Goal: Task Accomplishment & Management: Manage account settings

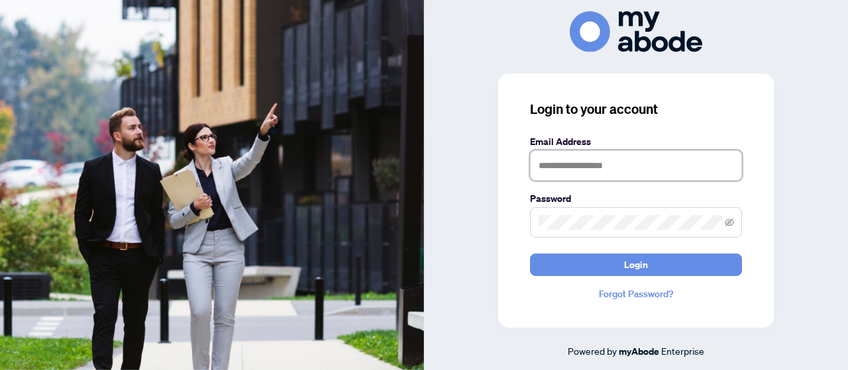
click at [644, 169] on input "text" at bounding box center [636, 165] width 212 height 30
type input "**********"
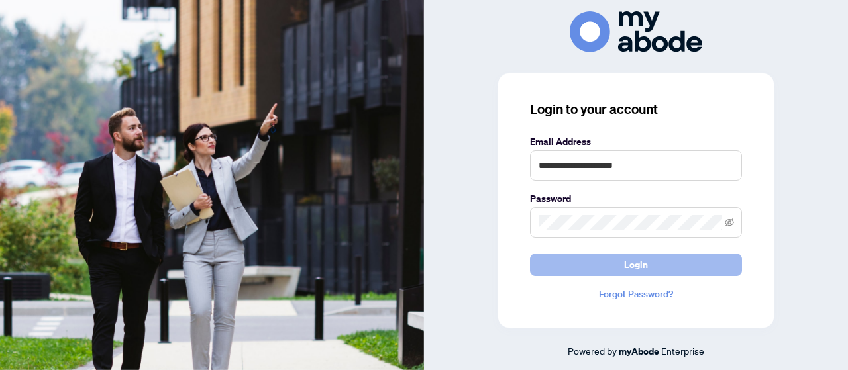
click at [620, 264] on button "Login" at bounding box center [636, 265] width 212 height 23
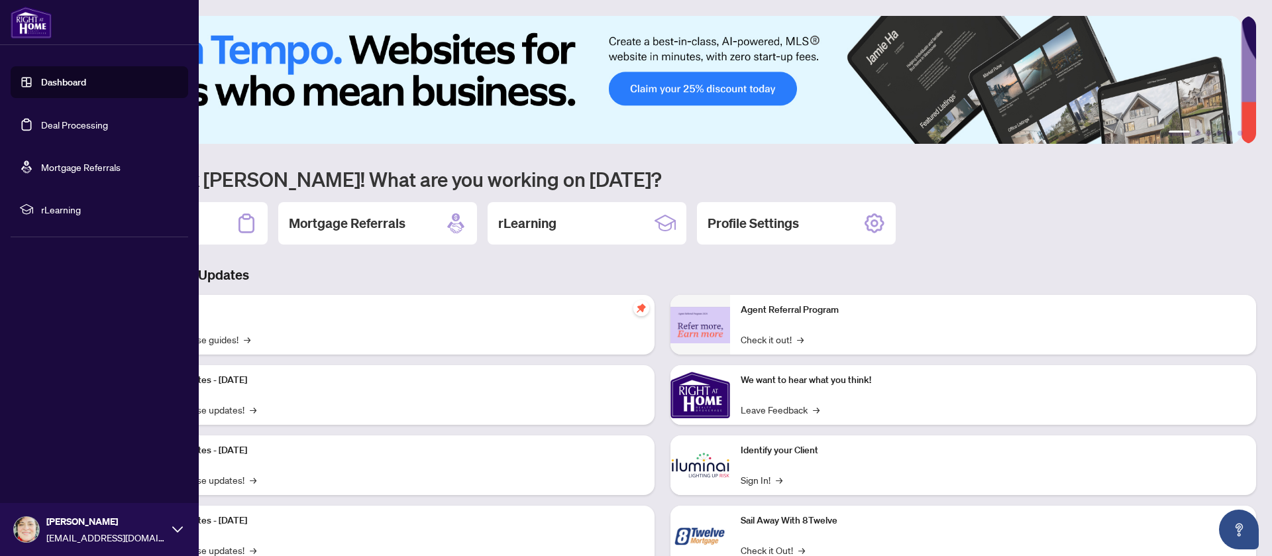
click at [54, 123] on link "Deal Processing" at bounding box center [74, 125] width 67 height 12
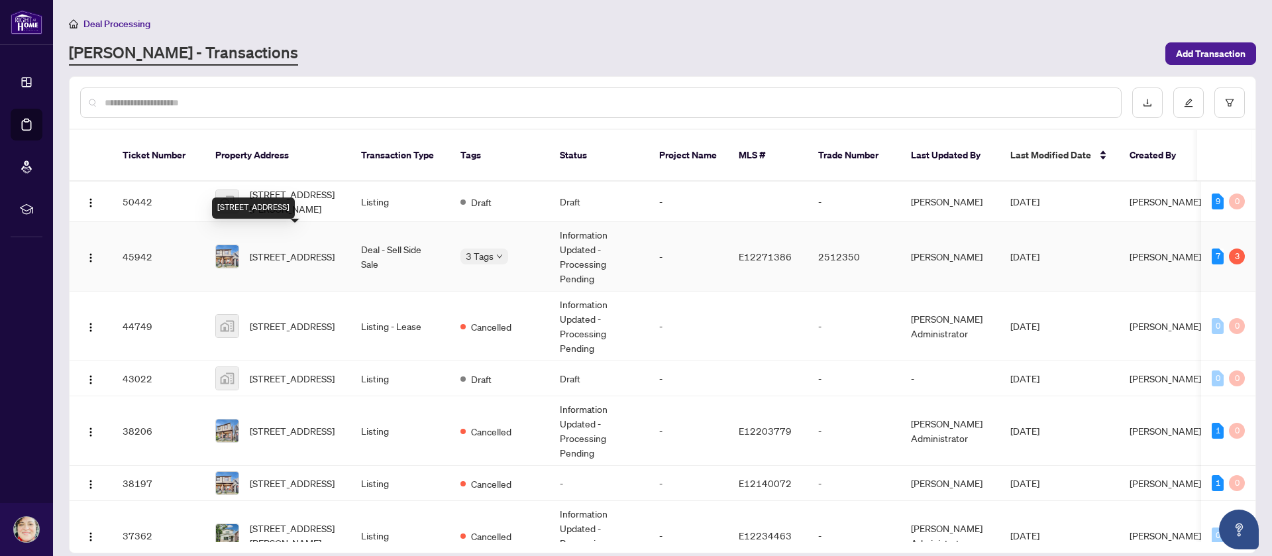
click at [295, 249] on span "[STREET_ADDRESS]" at bounding box center [292, 256] width 85 height 15
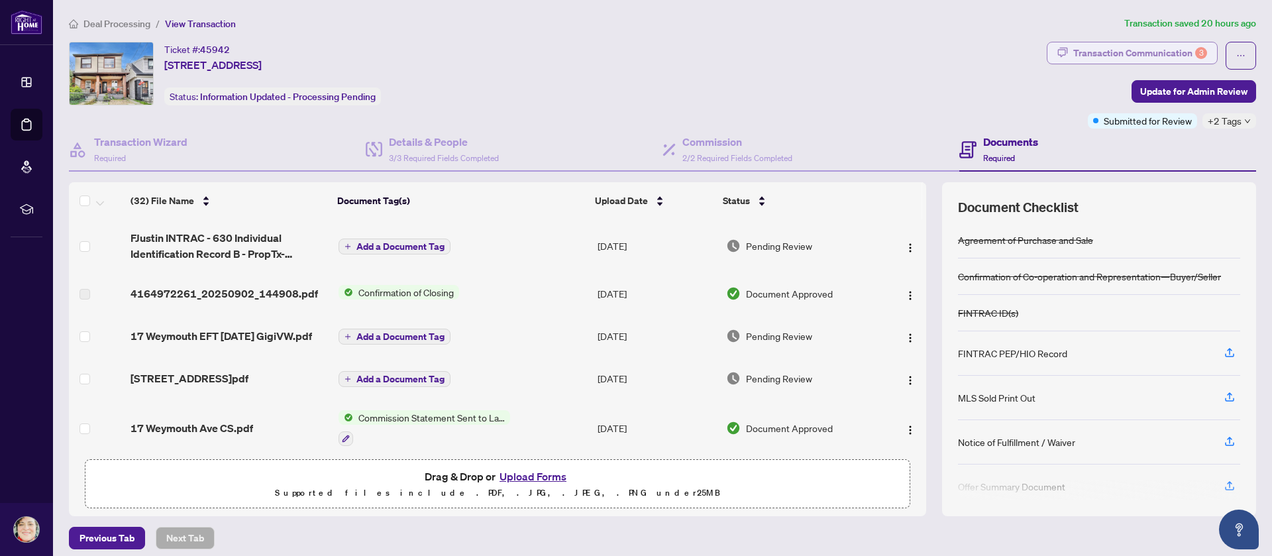
click at [1074, 58] on div "Transaction Communication 3" at bounding box center [1140, 52] width 134 height 21
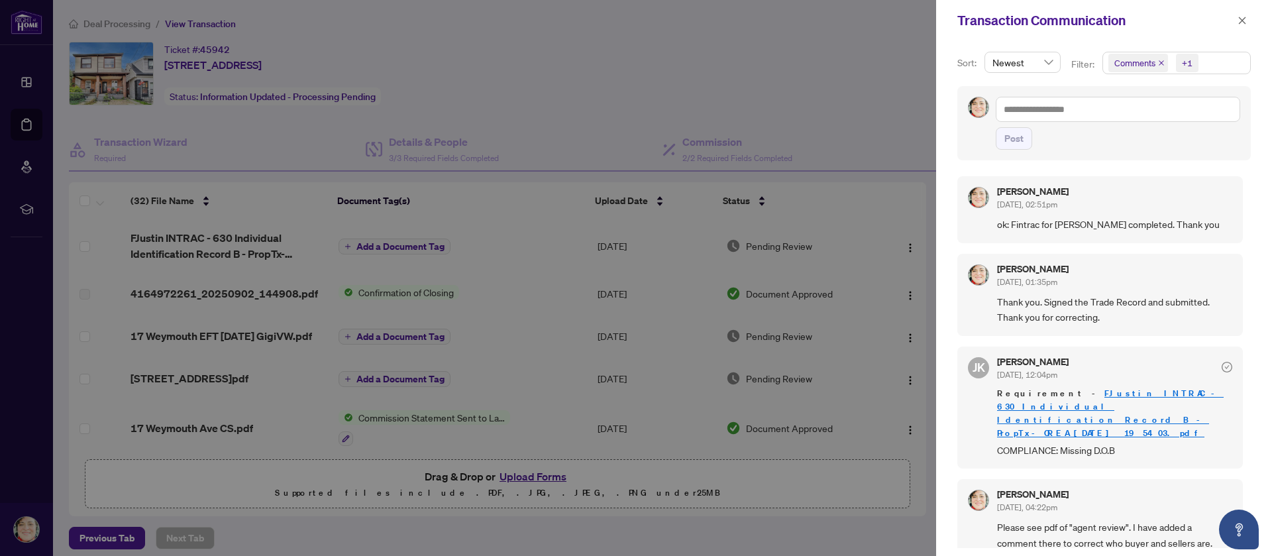
click at [865, 51] on div at bounding box center [636, 278] width 1272 height 556
click at [1246, 21] on icon "close" at bounding box center [1241, 20] width 9 height 9
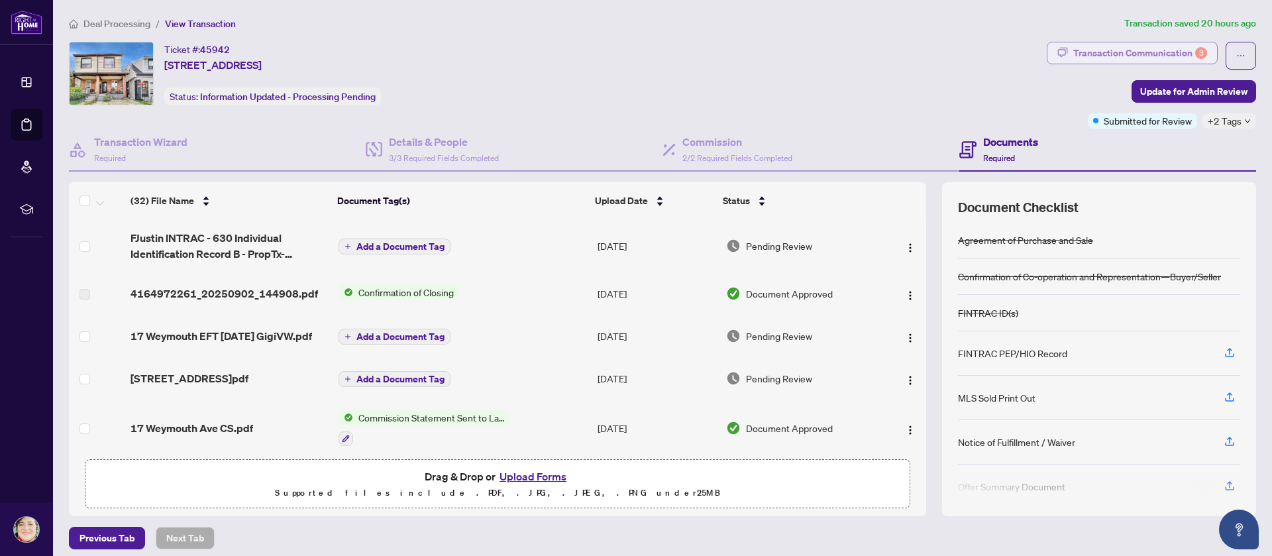
click at [1073, 49] on div "Transaction Communication 3" at bounding box center [1140, 52] width 134 height 21
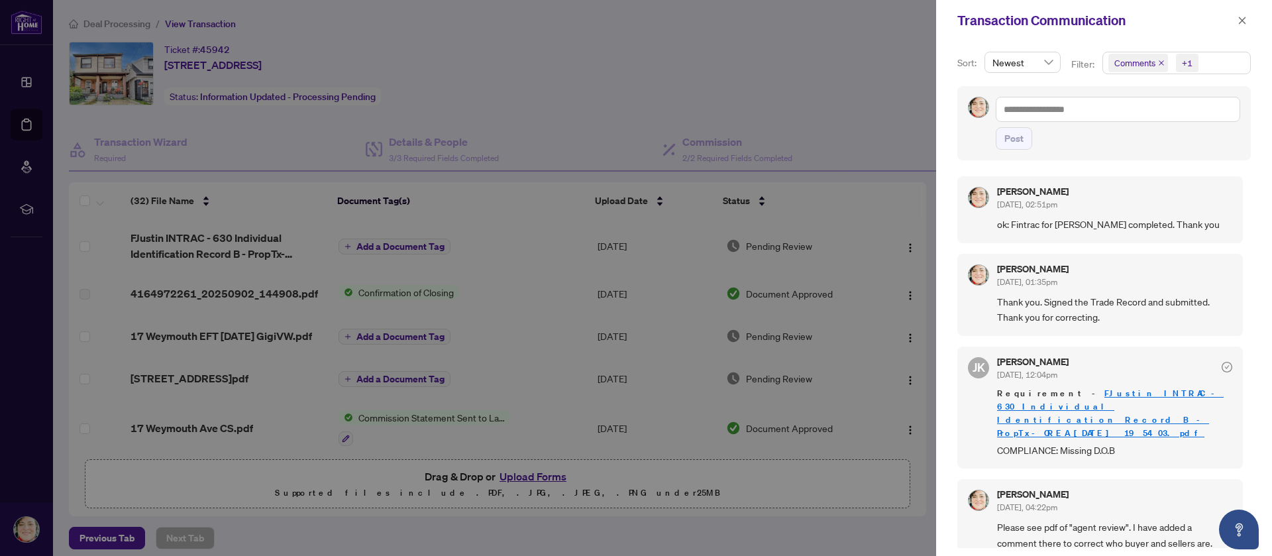
click at [1114, 65] on span "Comments" at bounding box center [1134, 62] width 41 height 13
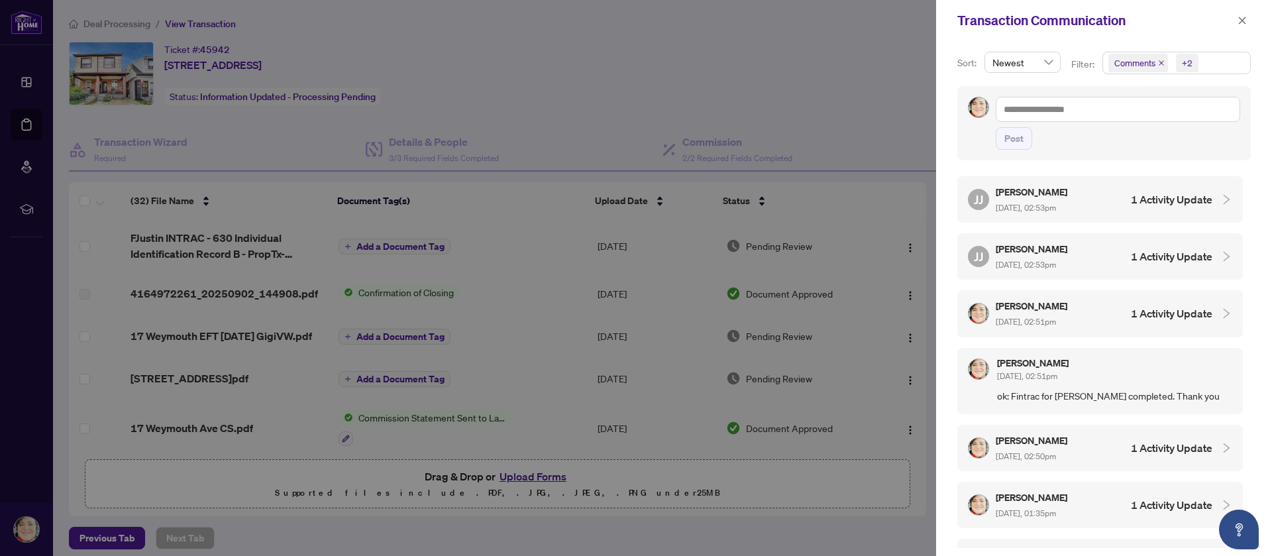
click at [1148, 312] on h4 "1 Activity Update" at bounding box center [1171, 313] width 81 height 16
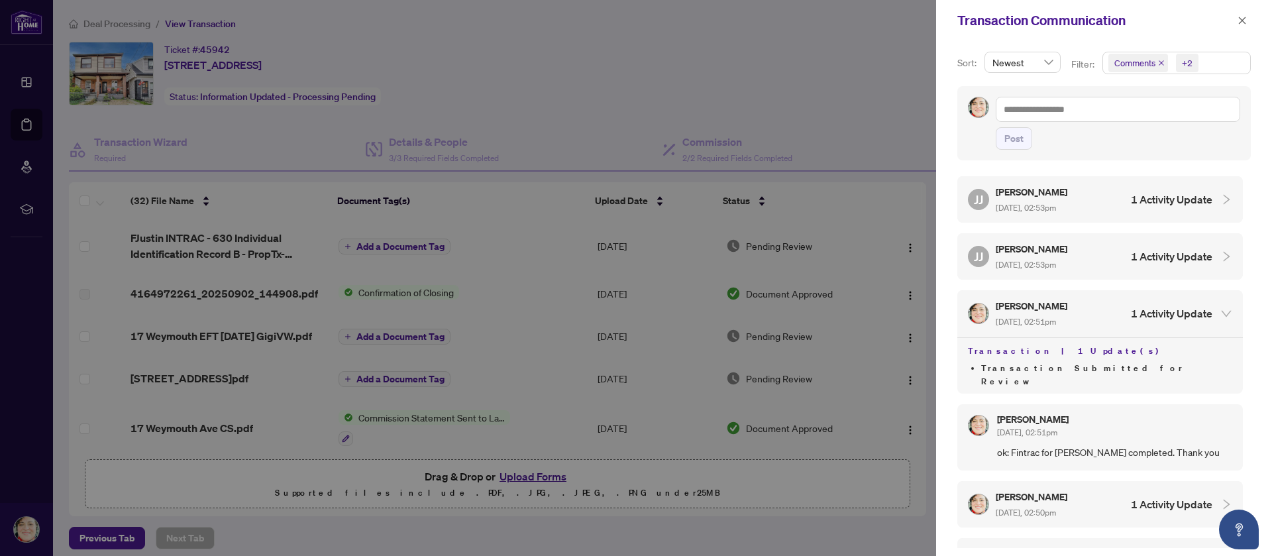
click at [1146, 259] on h4 "1 Activity Update" at bounding box center [1171, 256] width 81 height 16
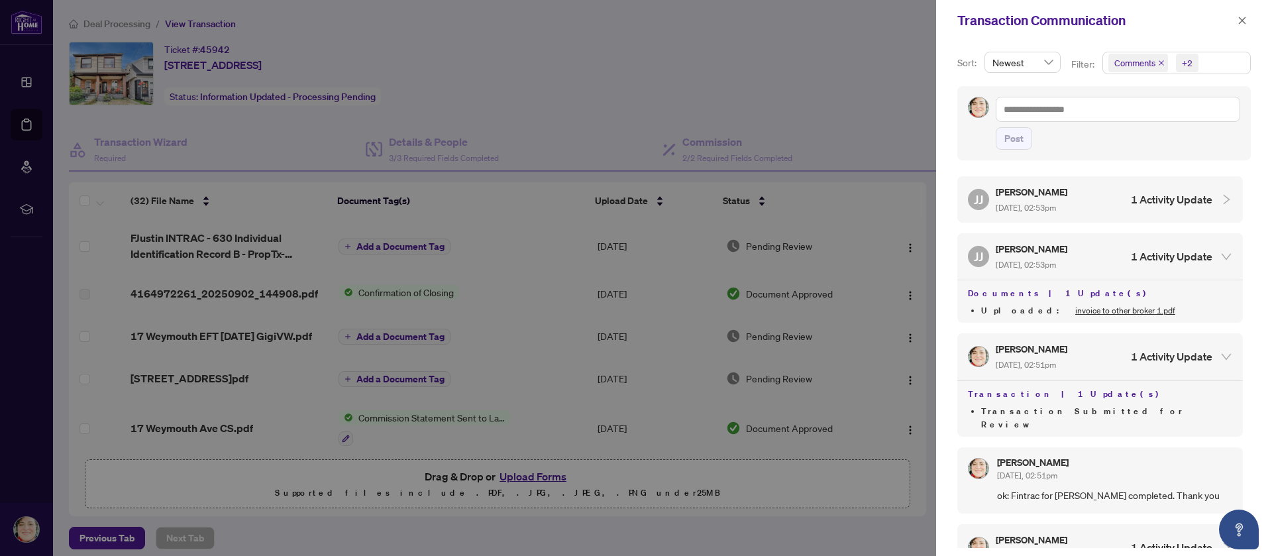
click at [1076, 309] on link "invoice to other broker 1.pdf" at bounding box center [1125, 310] width 100 height 10
click at [1156, 204] on h4 "1 Activity Update" at bounding box center [1171, 199] width 81 height 16
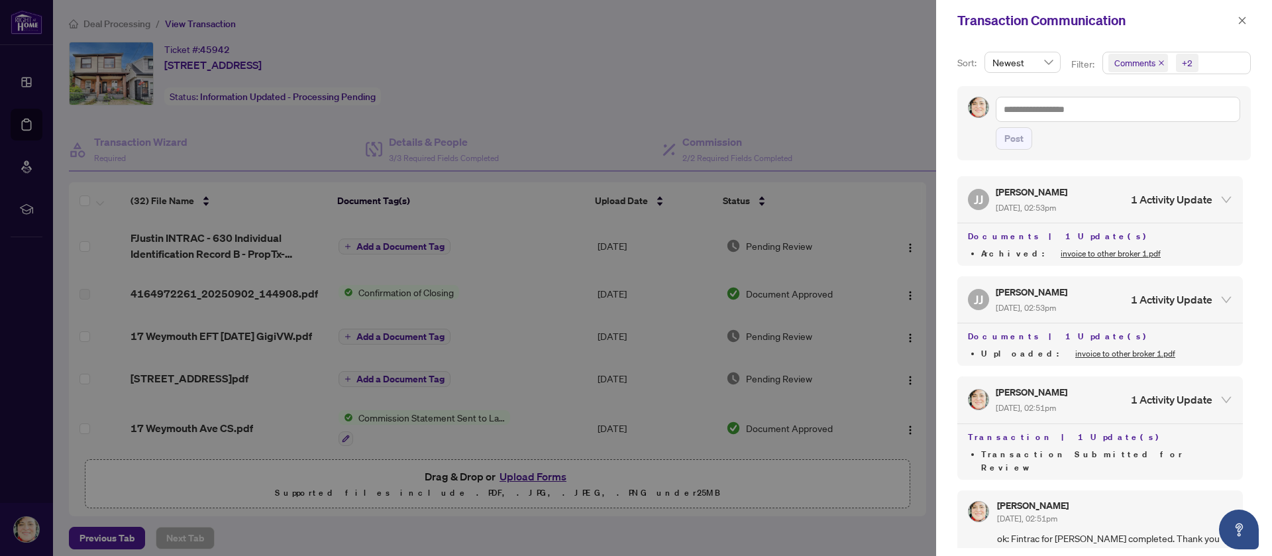
click at [1060, 252] on link "invoice to other broker 1.pdf" at bounding box center [1110, 253] width 100 height 10
click at [1029, 203] on span "[DATE], 02:53pm" at bounding box center [1025, 208] width 60 height 10
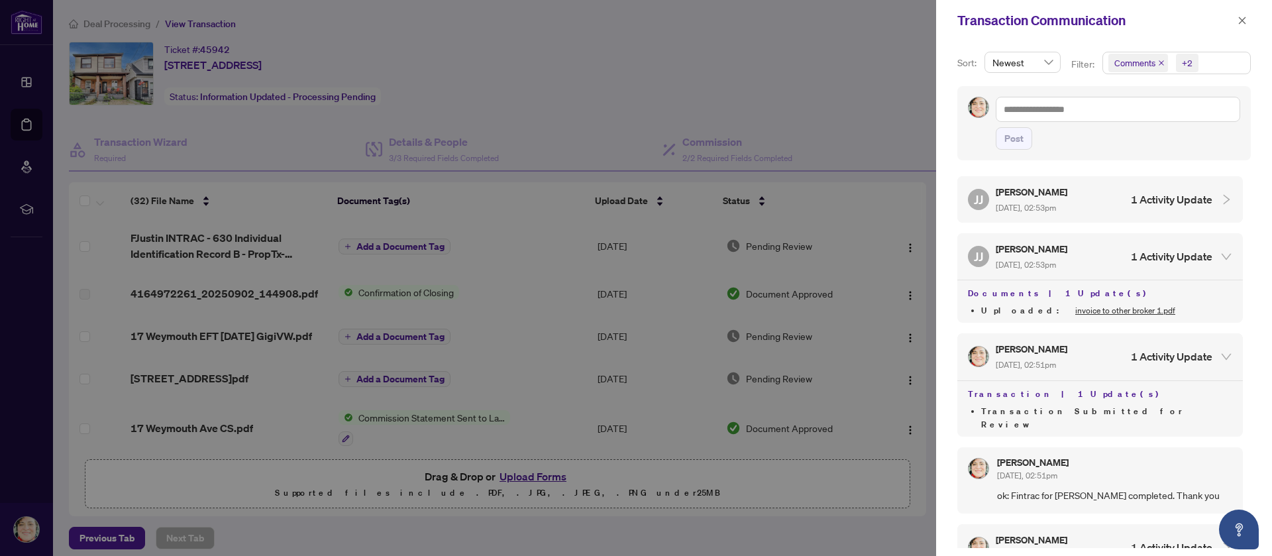
click at [1029, 203] on span "[DATE], 02:53pm" at bounding box center [1025, 208] width 60 height 10
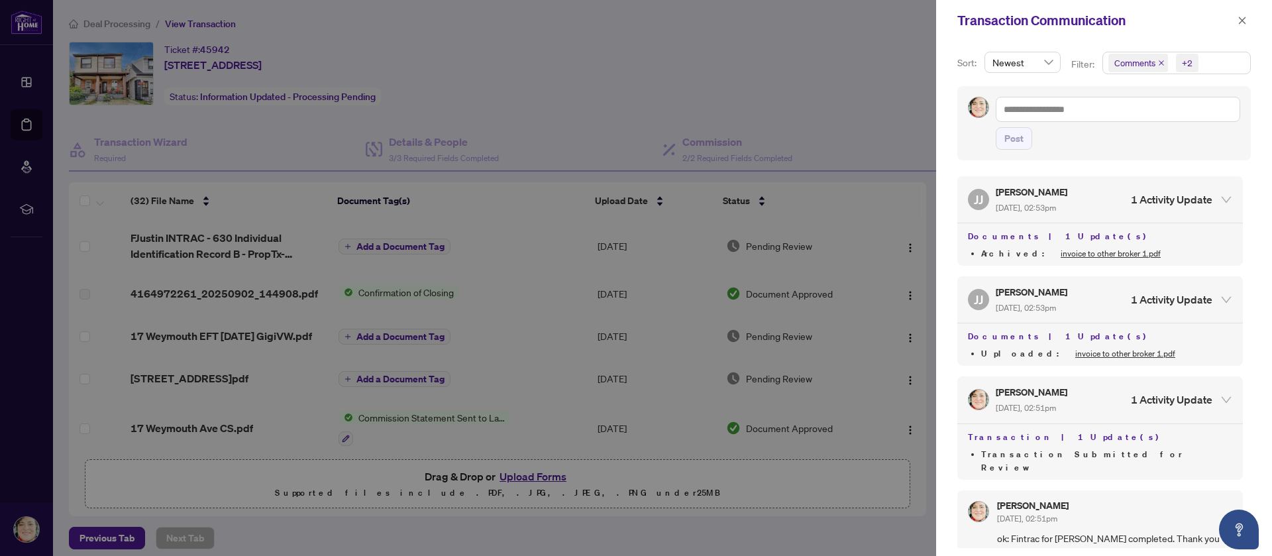
click at [850, 74] on div at bounding box center [636, 278] width 1272 height 556
click at [1245, 21] on icon "close" at bounding box center [1241, 20] width 9 height 9
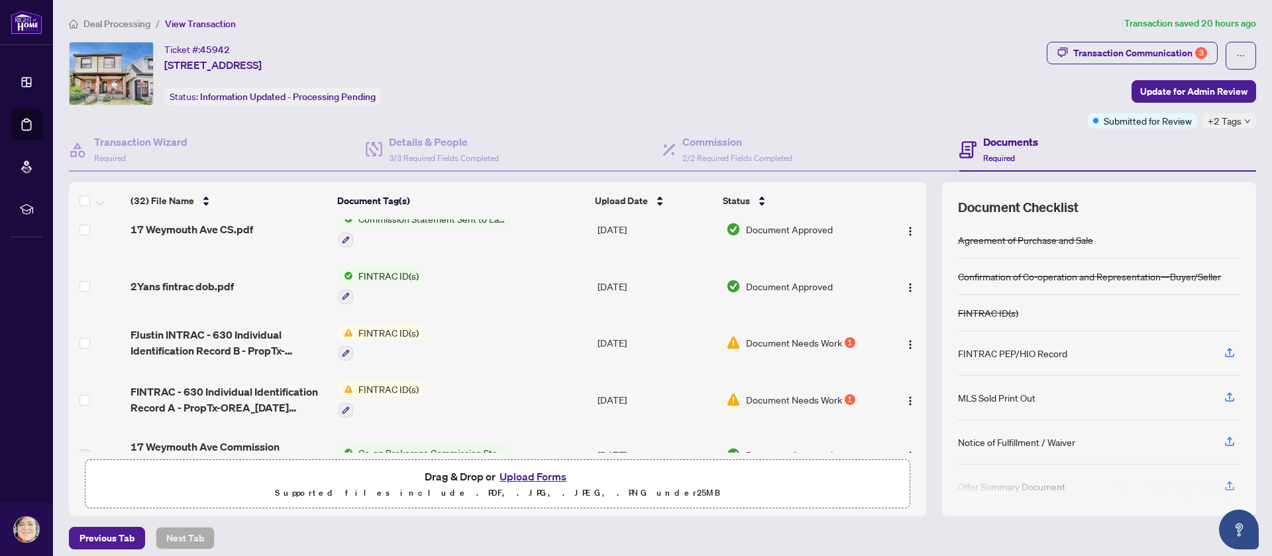
scroll to position [298, 0]
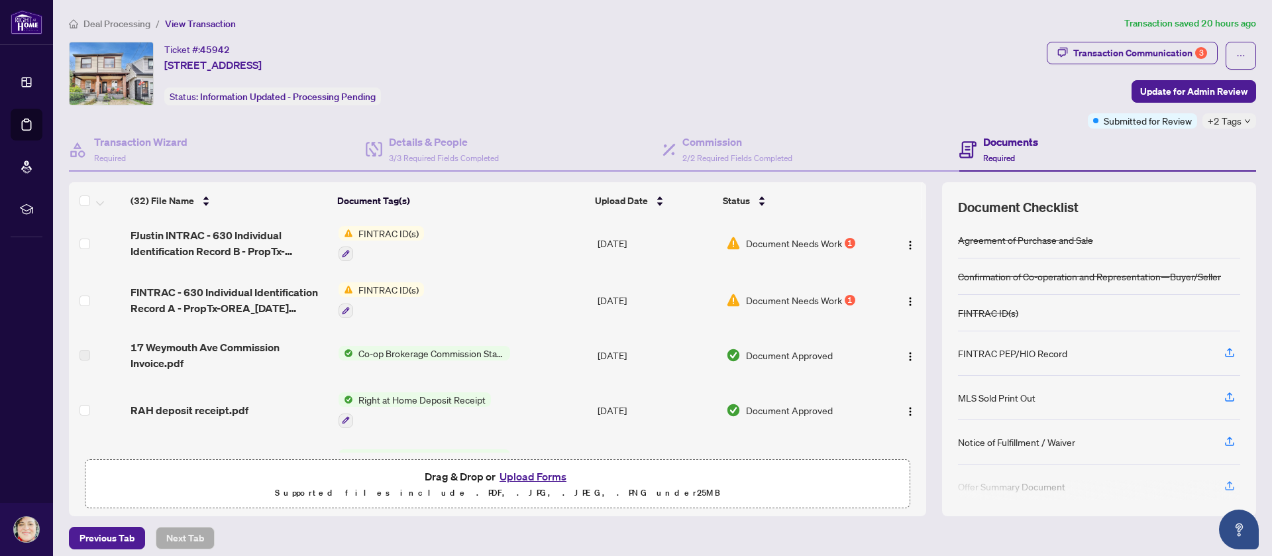
click at [749, 250] on span "Document Needs Work" at bounding box center [794, 243] width 96 height 15
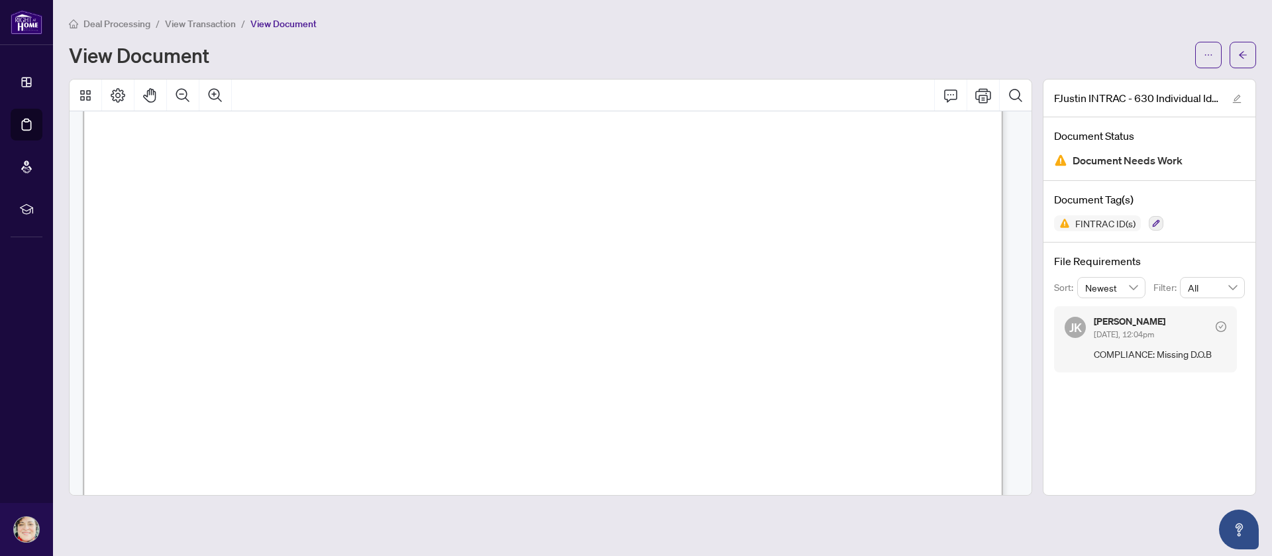
scroll to position [397, 0]
click at [1233, 50] on button "button" at bounding box center [1242, 55] width 26 height 26
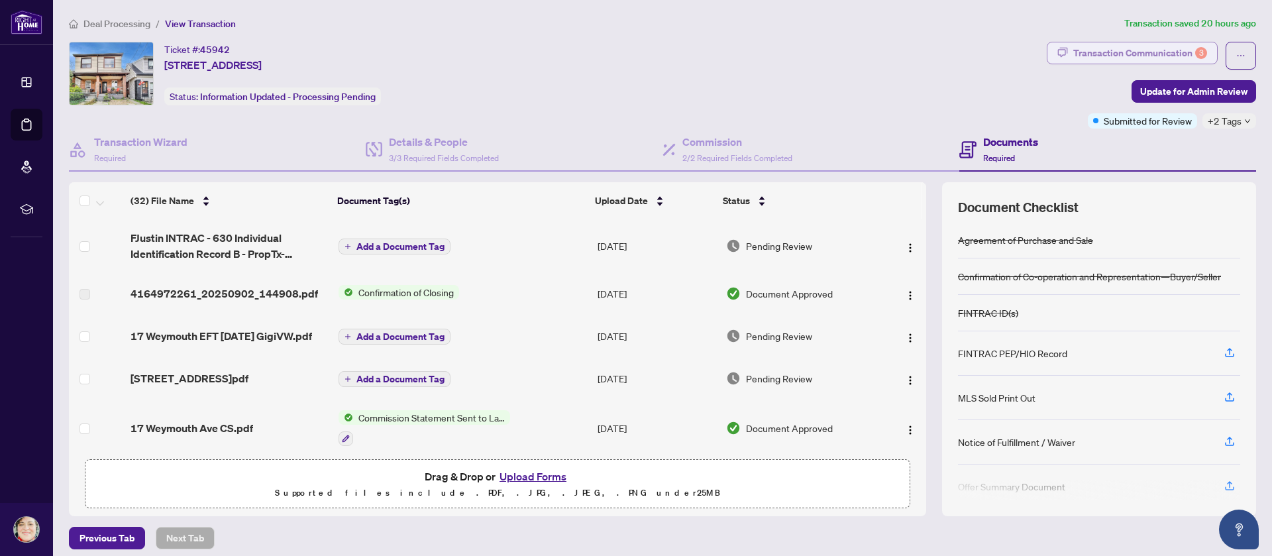
click at [1119, 51] on div "Transaction Communication 3" at bounding box center [1140, 52] width 134 height 21
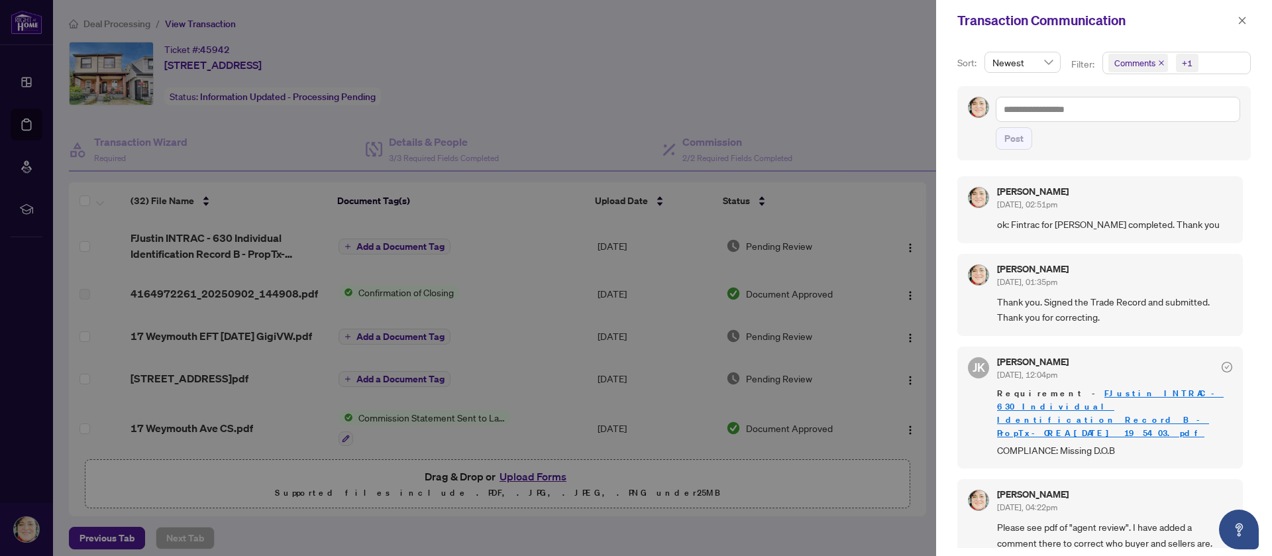
click at [1121, 65] on span "Comments" at bounding box center [1134, 62] width 41 height 13
click at [1124, 89] on span "Select All" at bounding box center [1145, 94] width 49 height 15
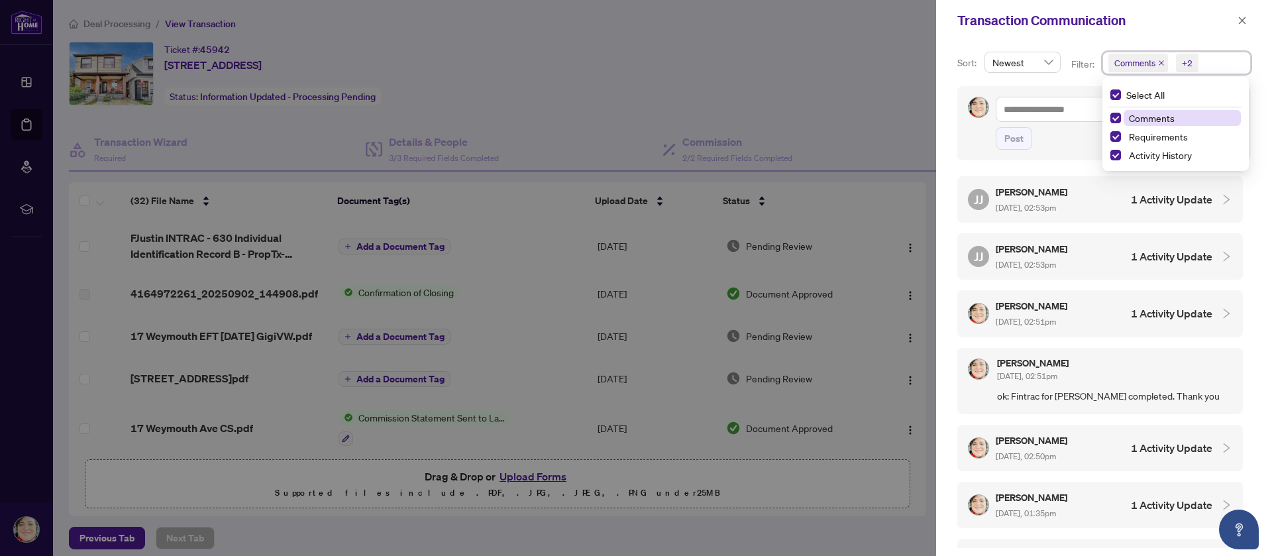
click at [833, 48] on div at bounding box center [636, 278] width 1272 height 556
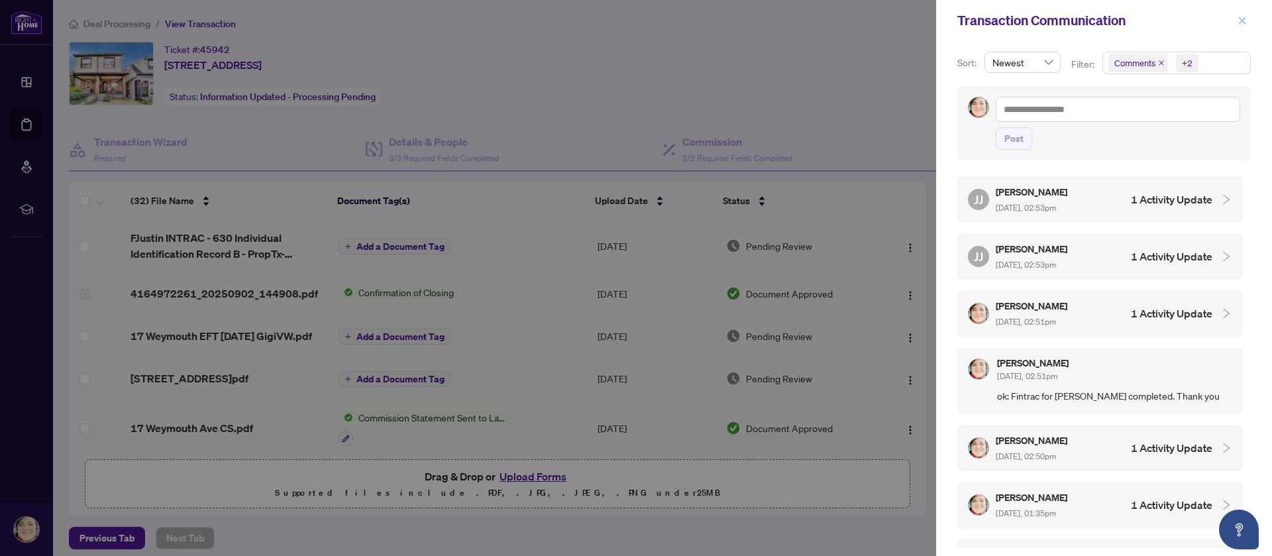
click at [1249, 23] on button "button" at bounding box center [1241, 21] width 17 height 16
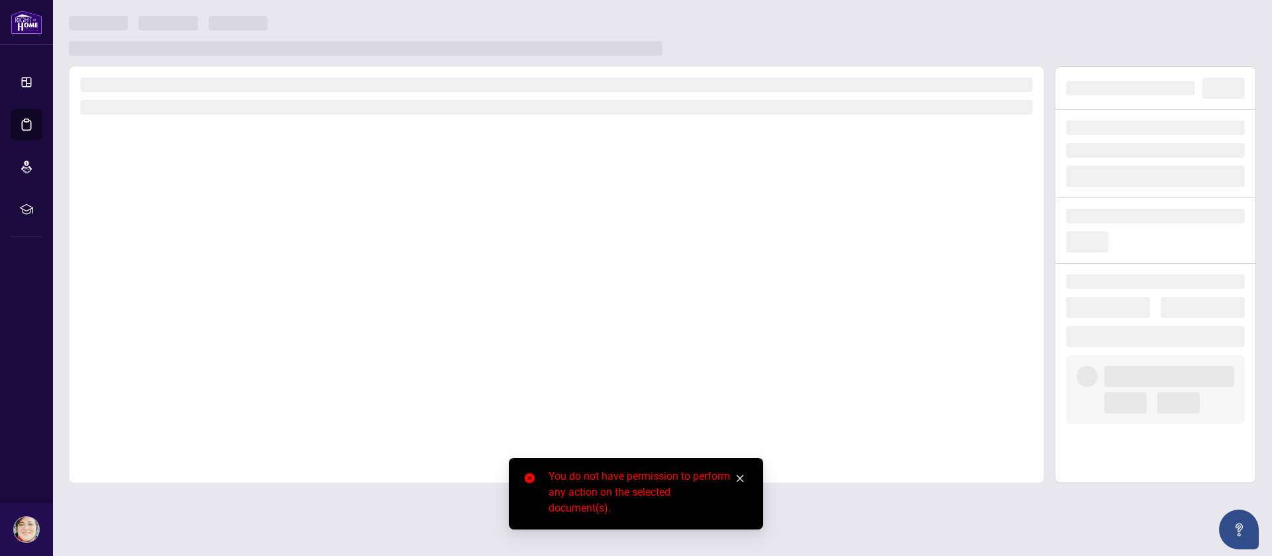
click at [664, 289] on div at bounding box center [556, 274] width 975 height 417
click at [736, 476] on icon "close" at bounding box center [739, 478] width 9 height 9
